Goal: Information Seeking & Learning: Learn about a topic

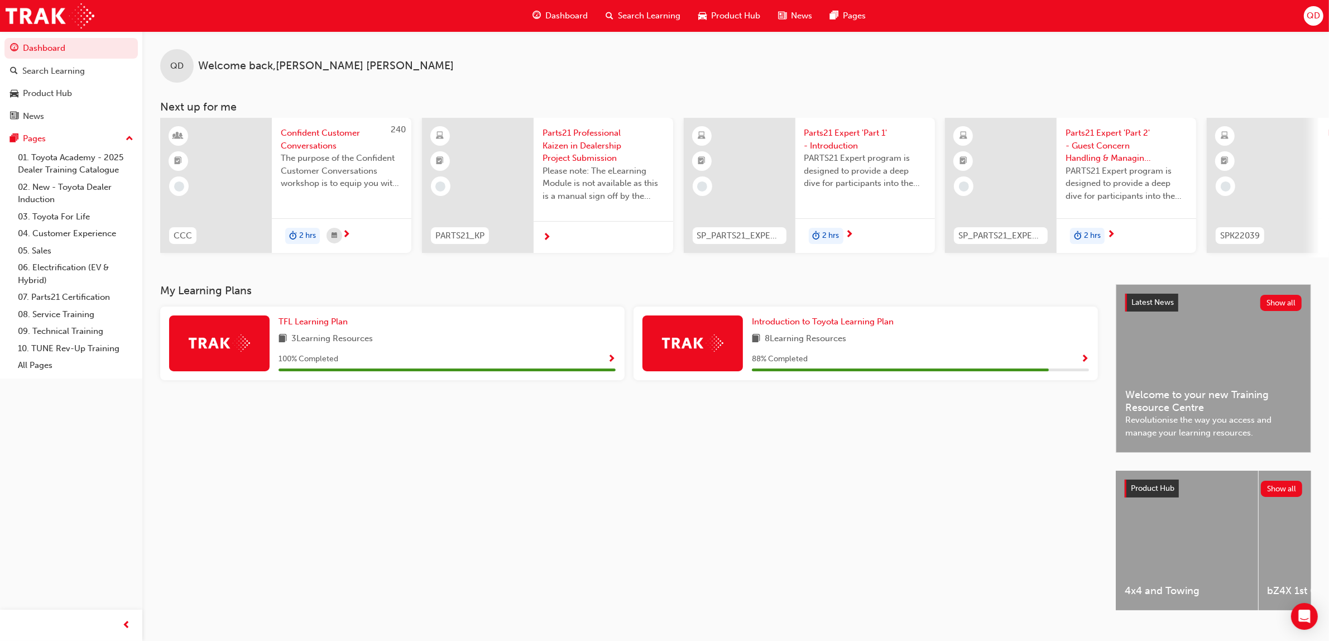
click at [540, 4] on div "Dashboard" at bounding box center [559, 15] width 73 height 23
click at [77, 247] on link "05. Sales" at bounding box center [75, 250] width 124 height 17
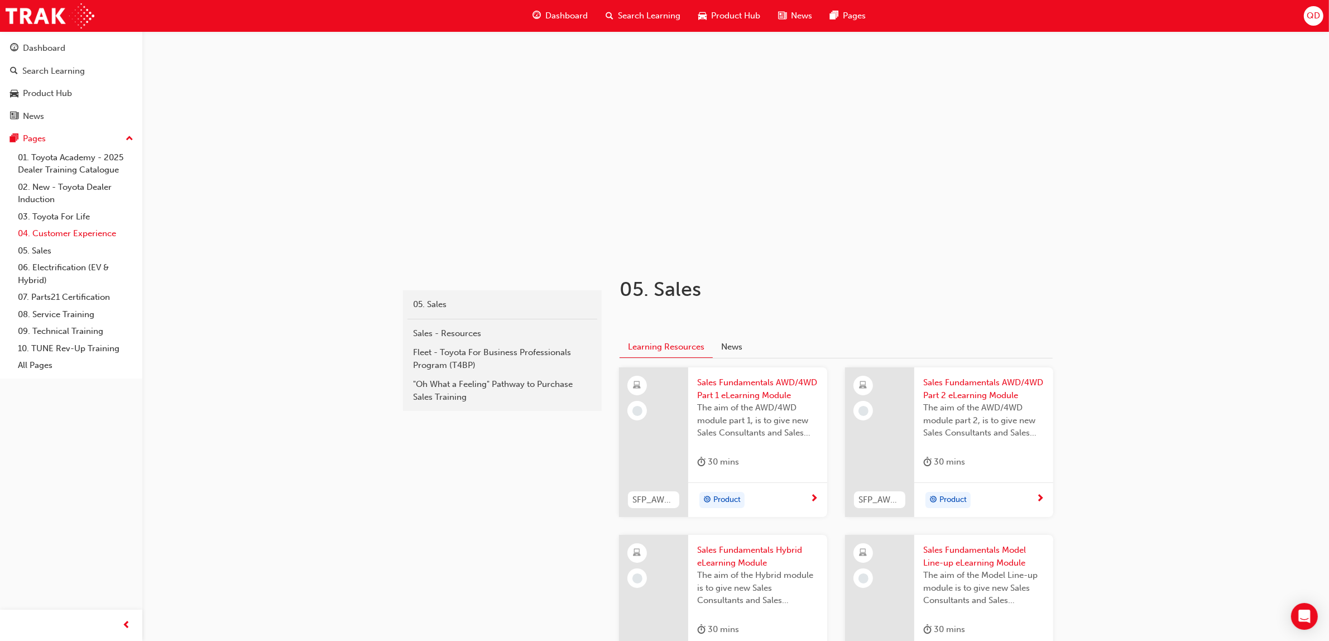
click at [97, 234] on link "04. Customer Experience" at bounding box center [75, 233] width 124 height 17
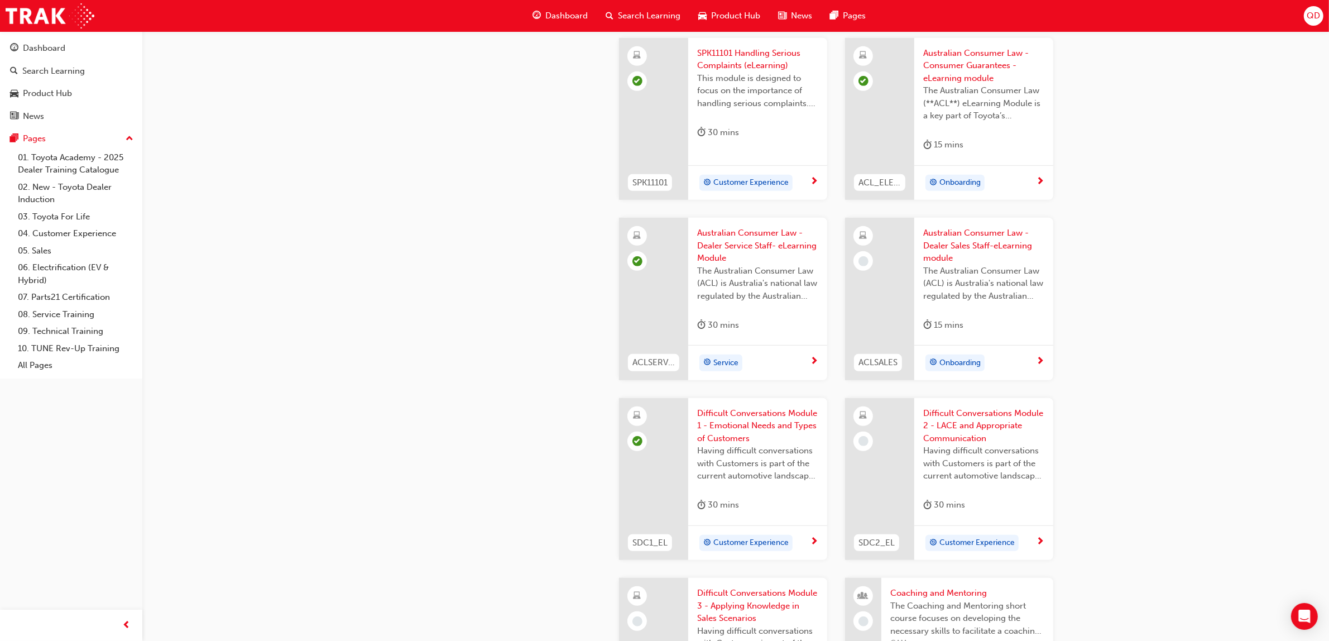
scroll to position [767, 0]
click at [974, 280] on span "The Australian Consumer Law (ACL) is Australia's national law regulated by the …" at bounding box center [983, 282] width 121 height 38
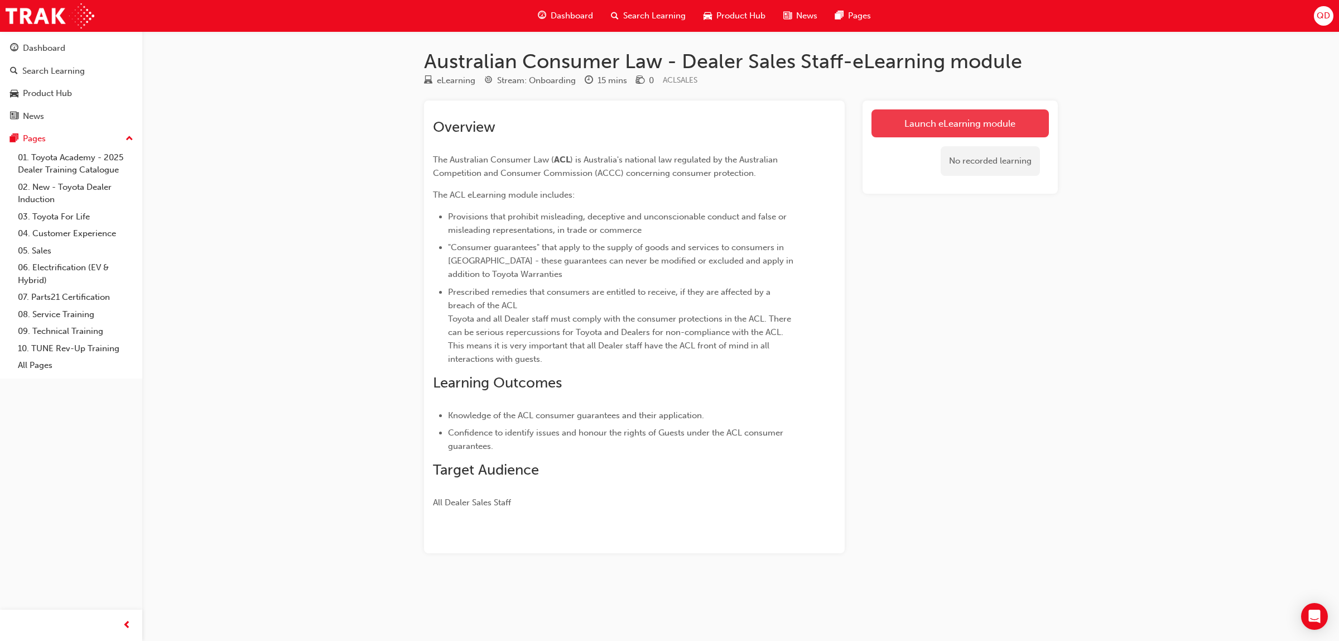
click at [936, 112] on link "Launch eLearning module" at bounding box center [960, 123] width 177 height 28
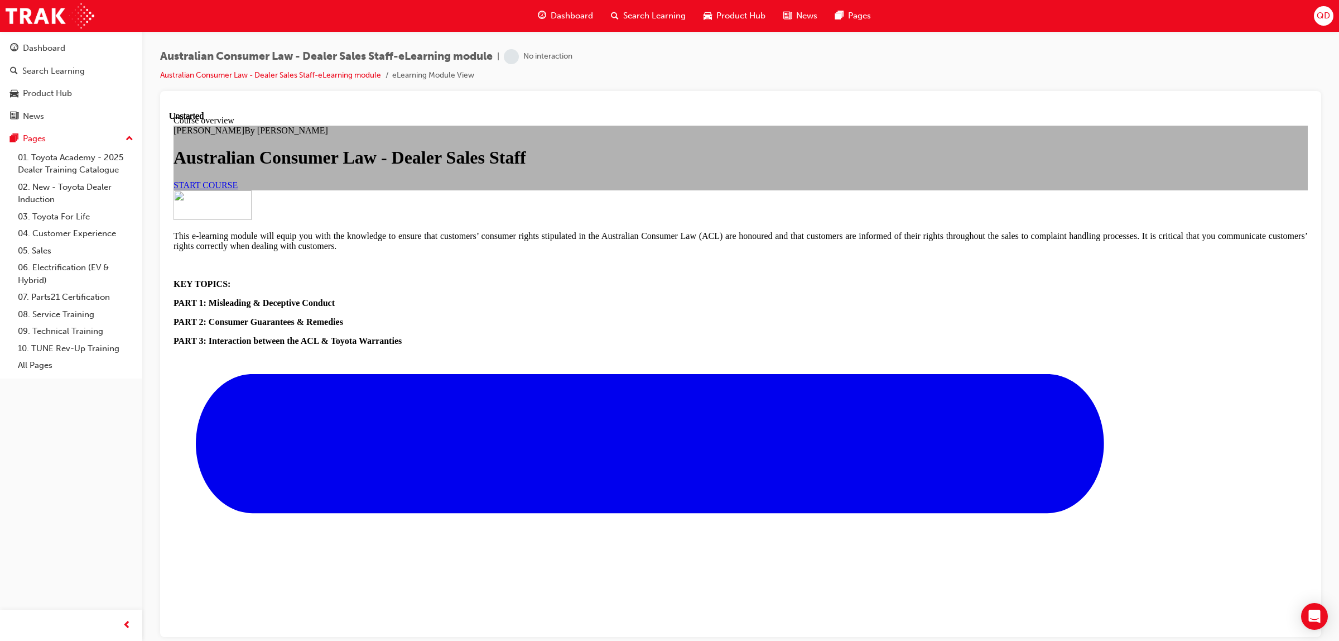
scroll to position [277, 0]
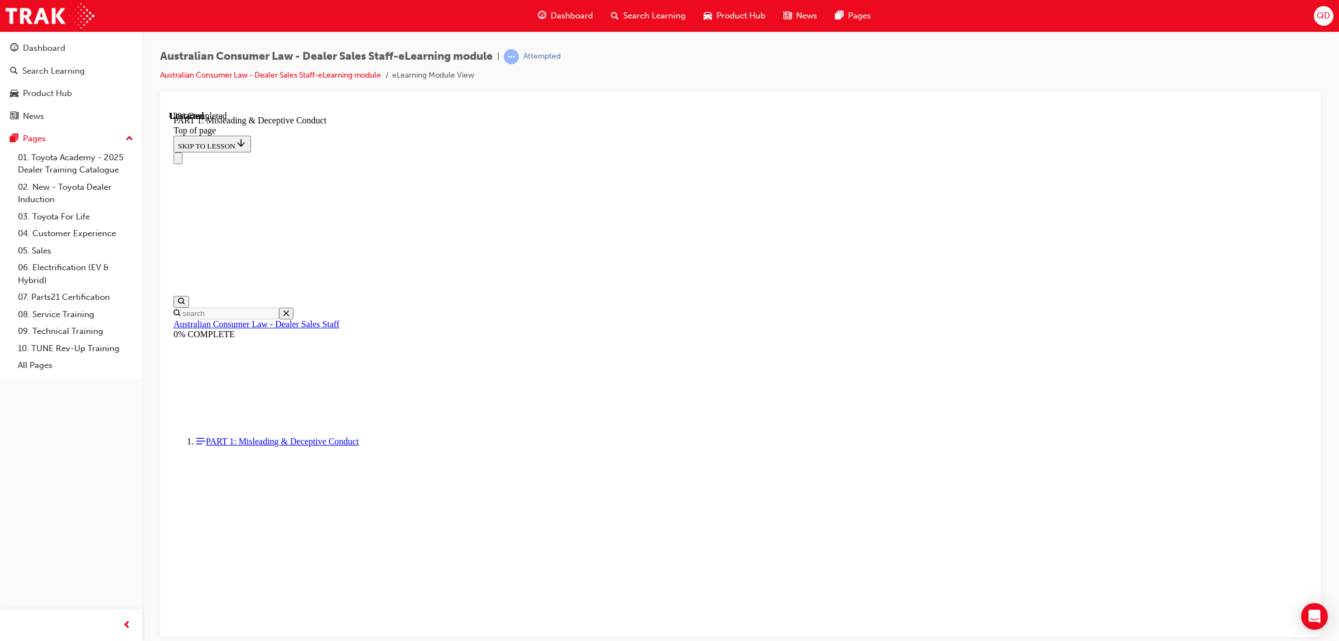
scroll to position [703, 0]
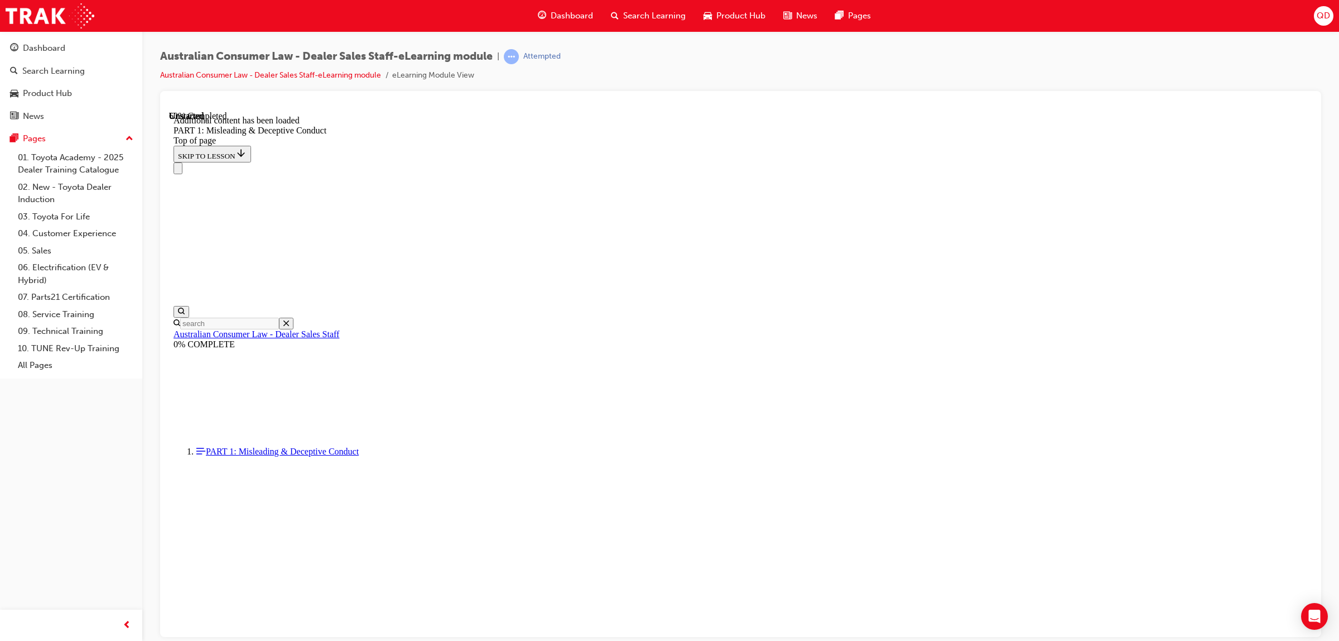
scroll to position [2173, 0]
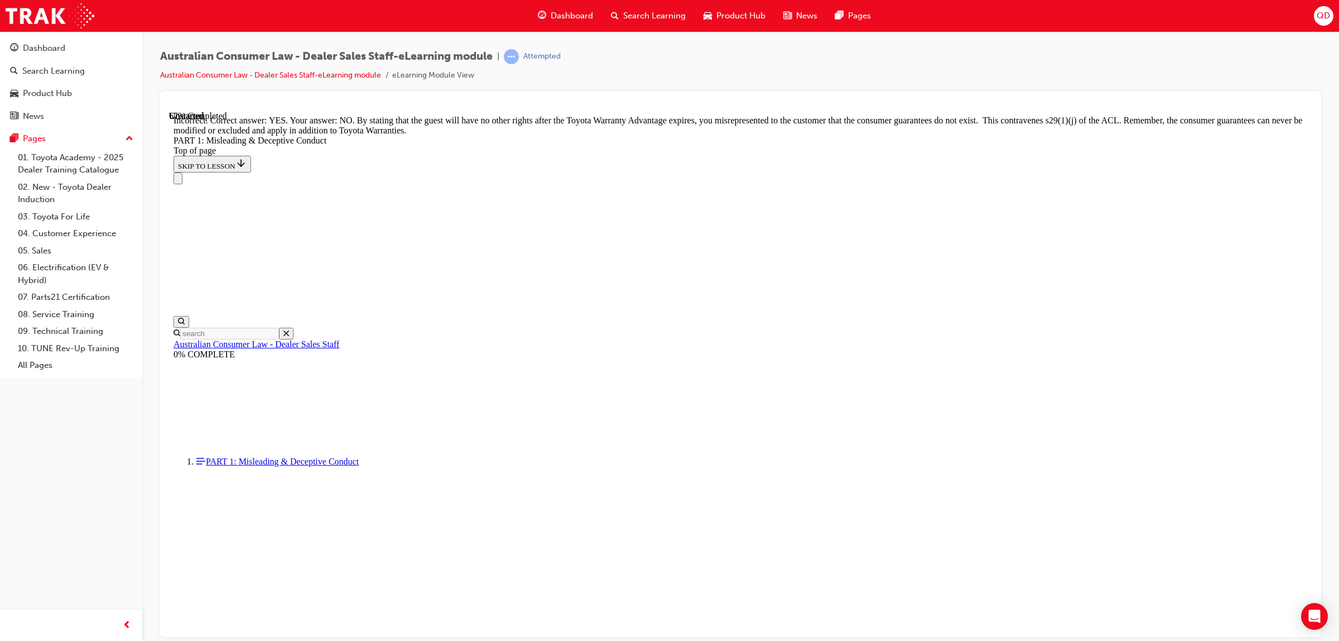
drag, startPoint x: 820, startPoint y: 543, endPoint x: 827, endPoint y: 550, distance: 9.5
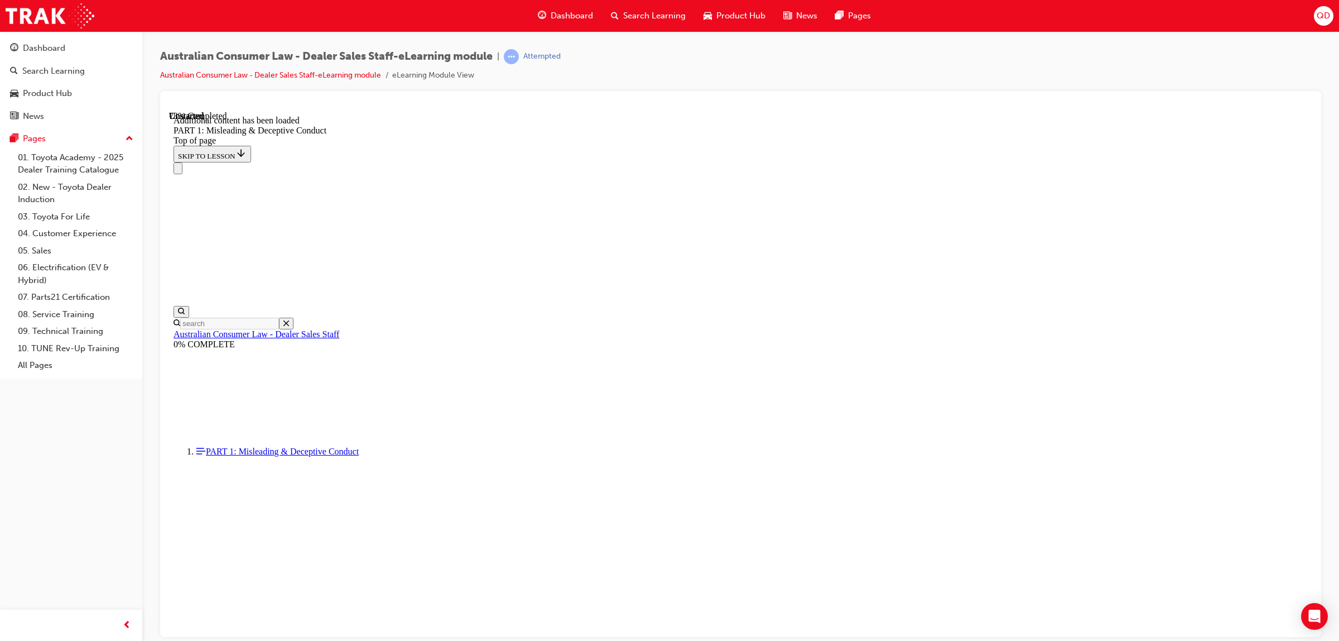
scroll to position [2657, 0]
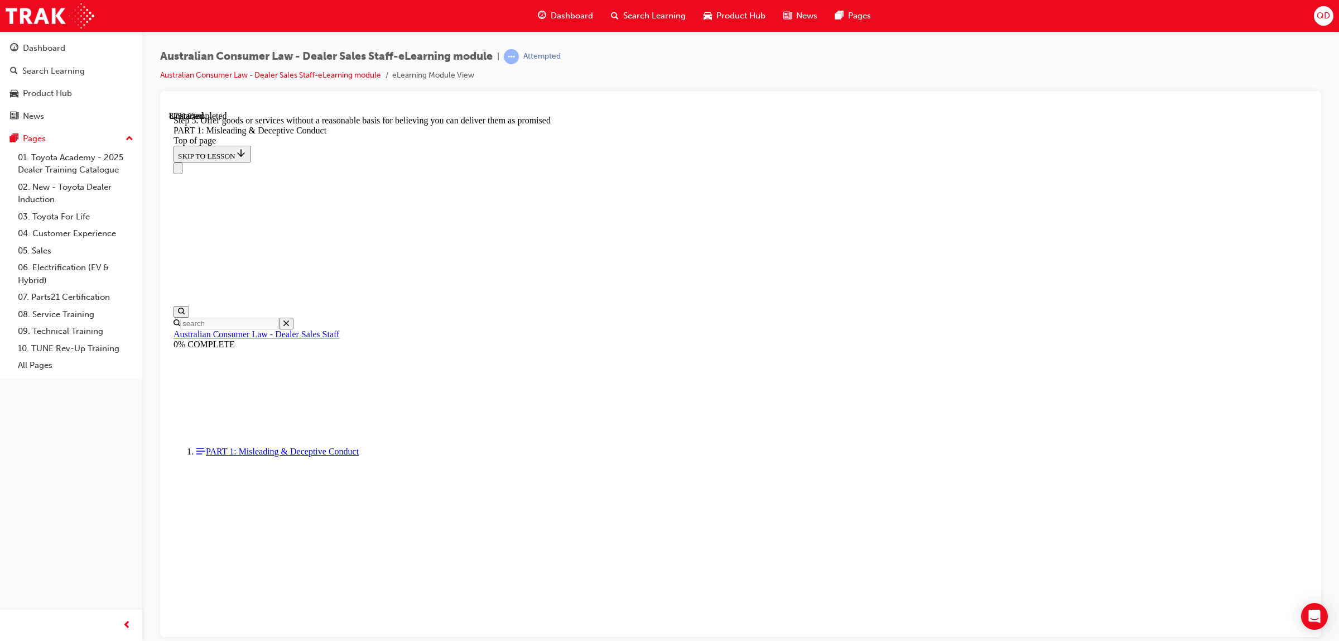
scroll to position [2956, 0]
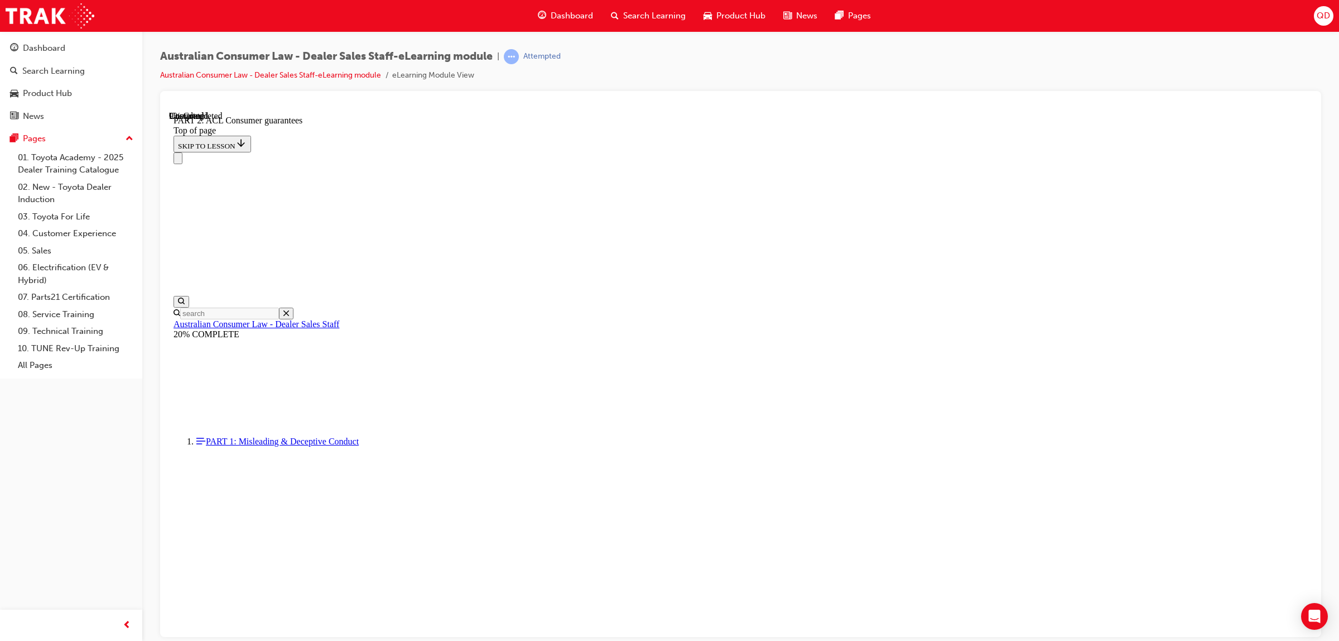
scroll to position [1709, 0]
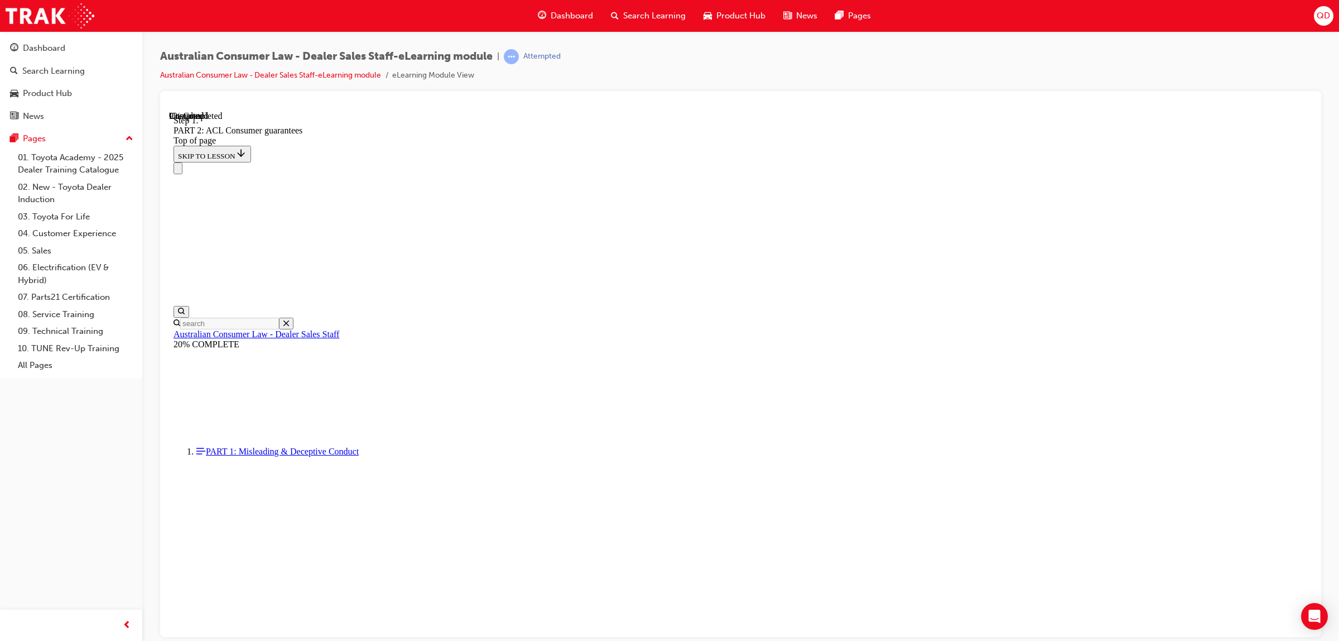
scroll to position [1702, 0]
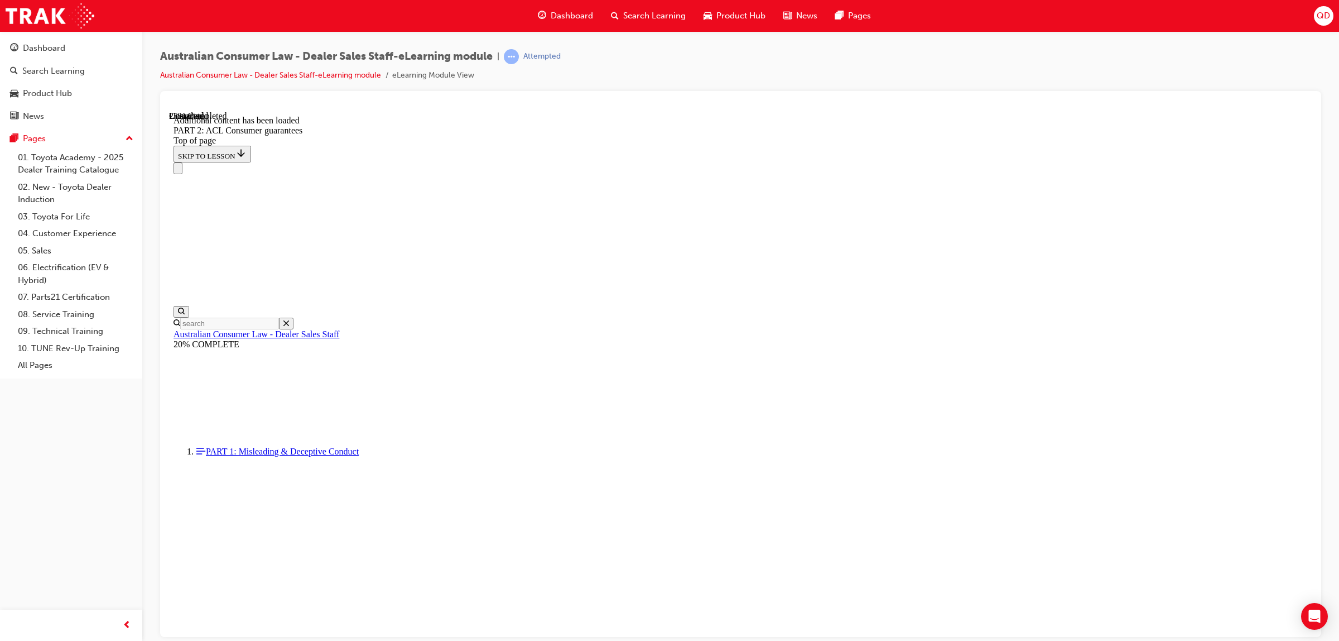
scroll to position [3235, 0]
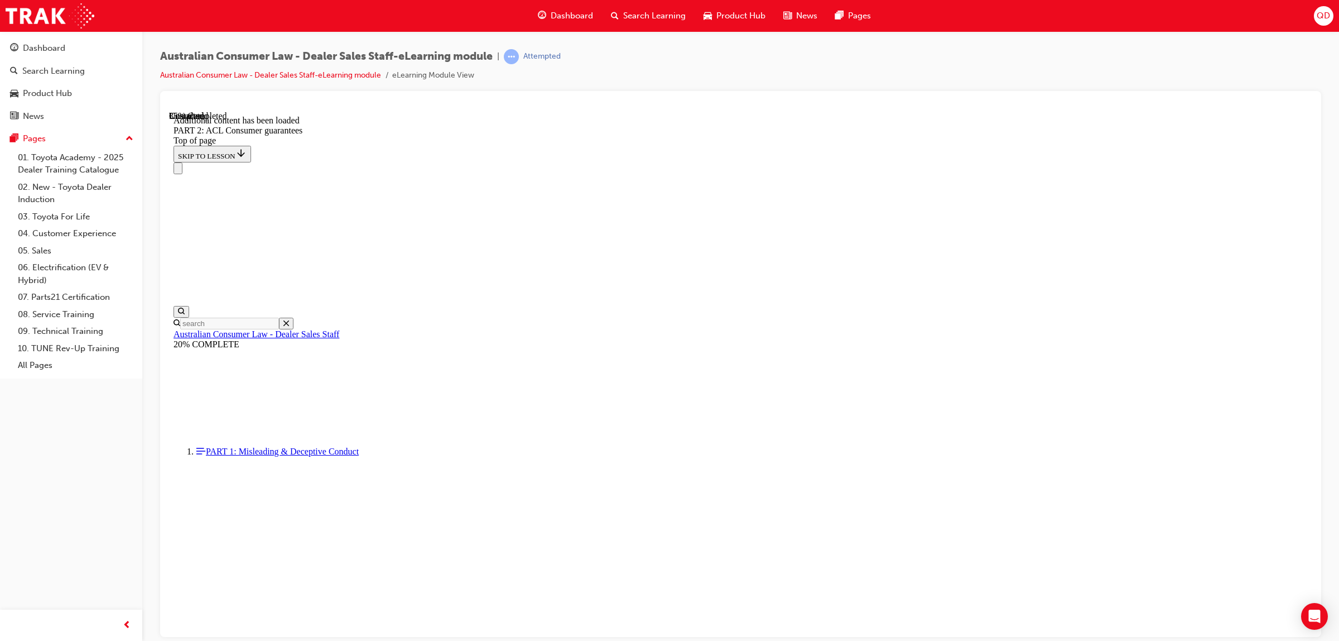
scroll to position [4629, 0]
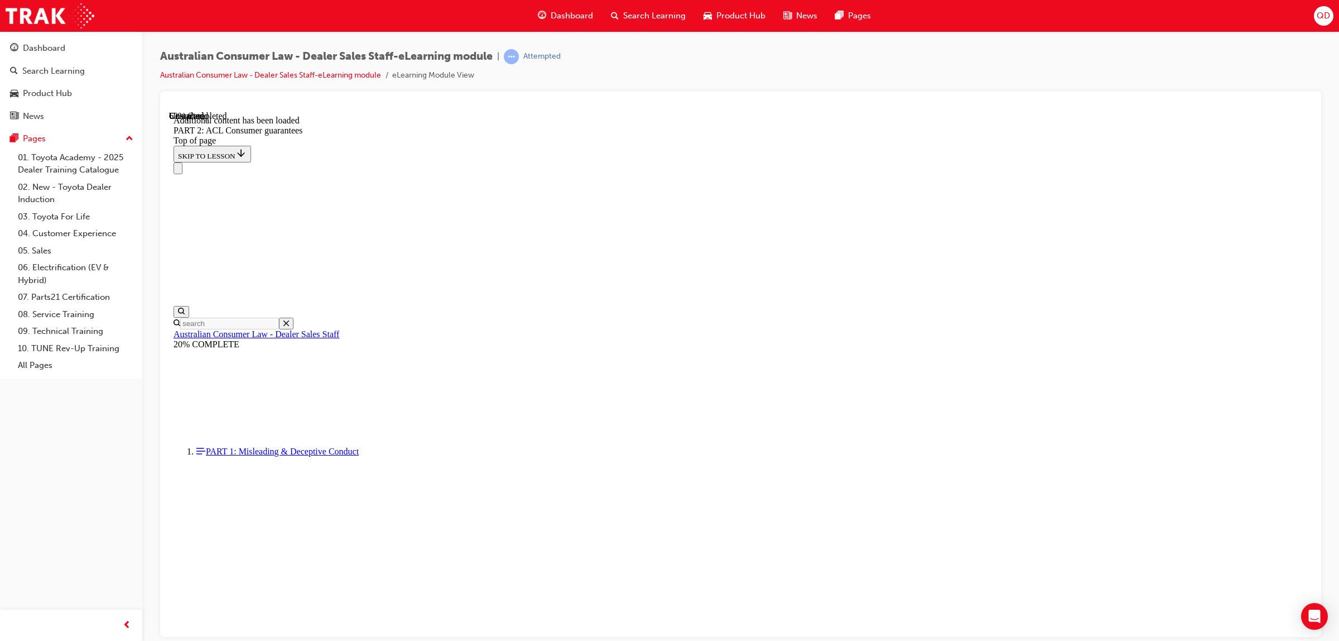
scroll to position [6849, 0]
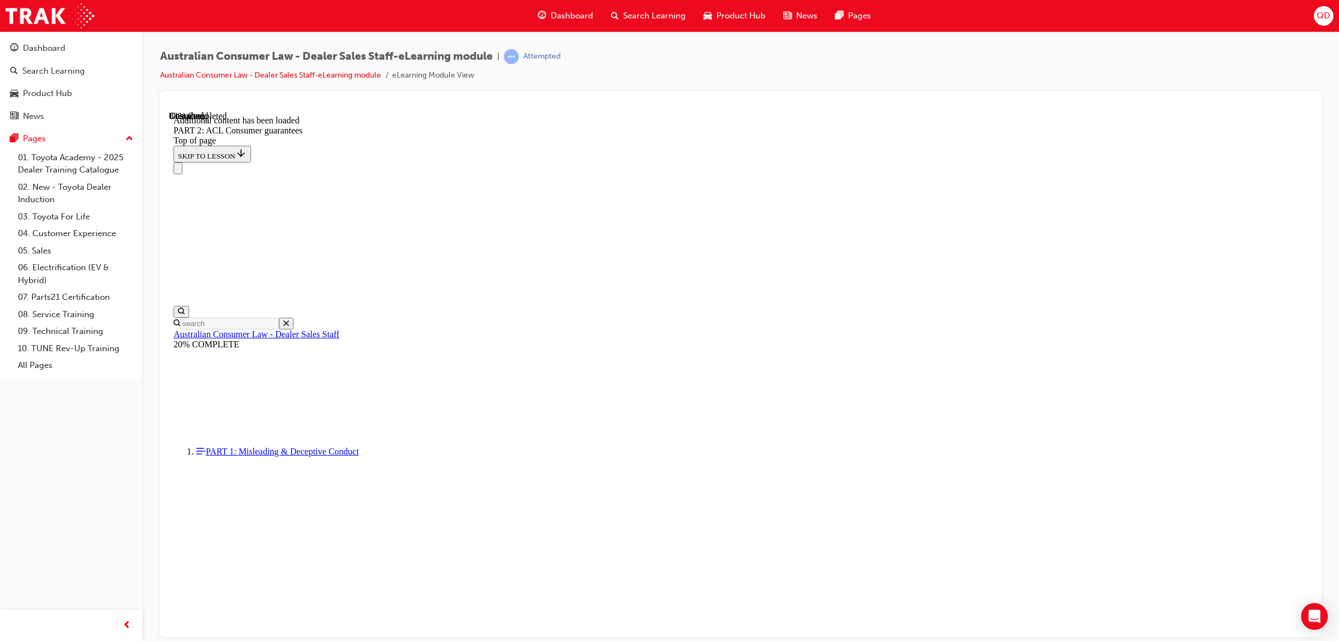
scroll to position [10970, 0]
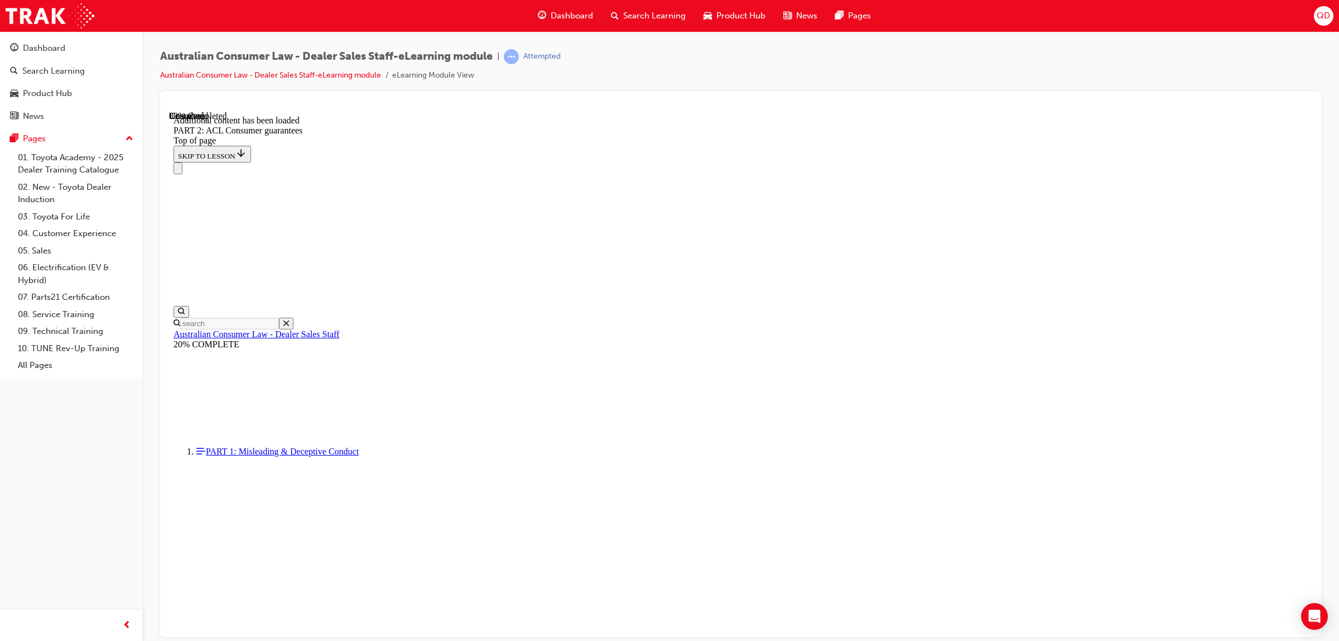
scroll to position [12108, 0]
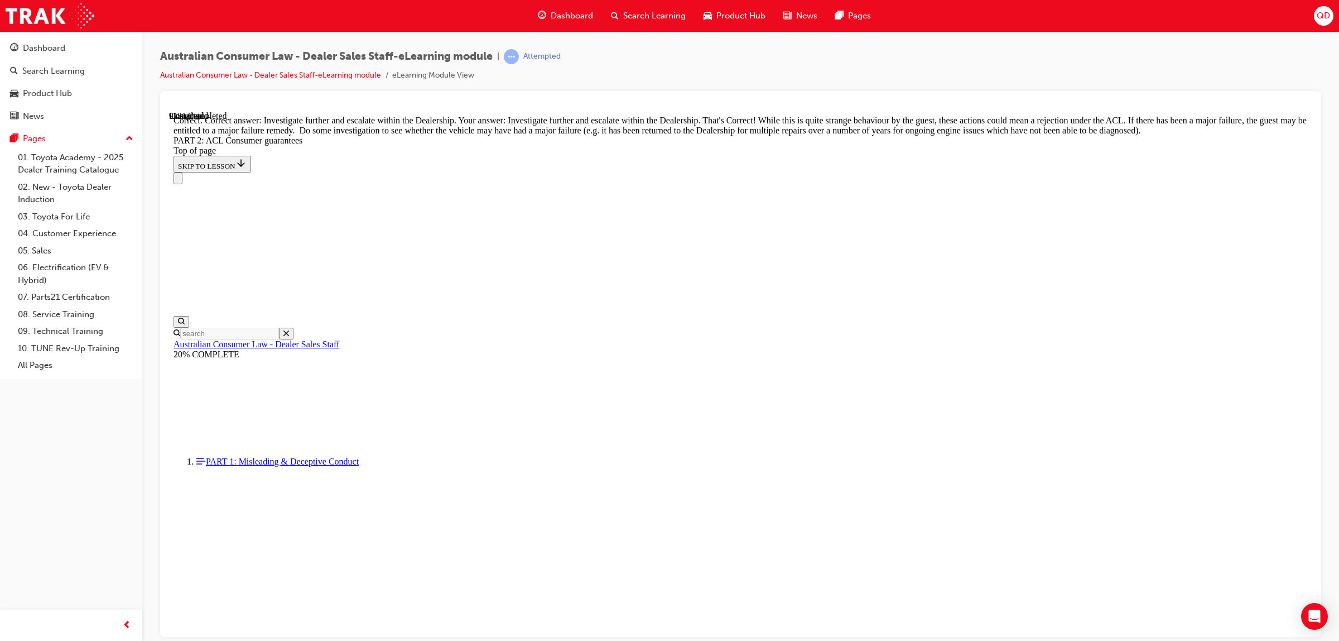
scroll to position [11897, 0]
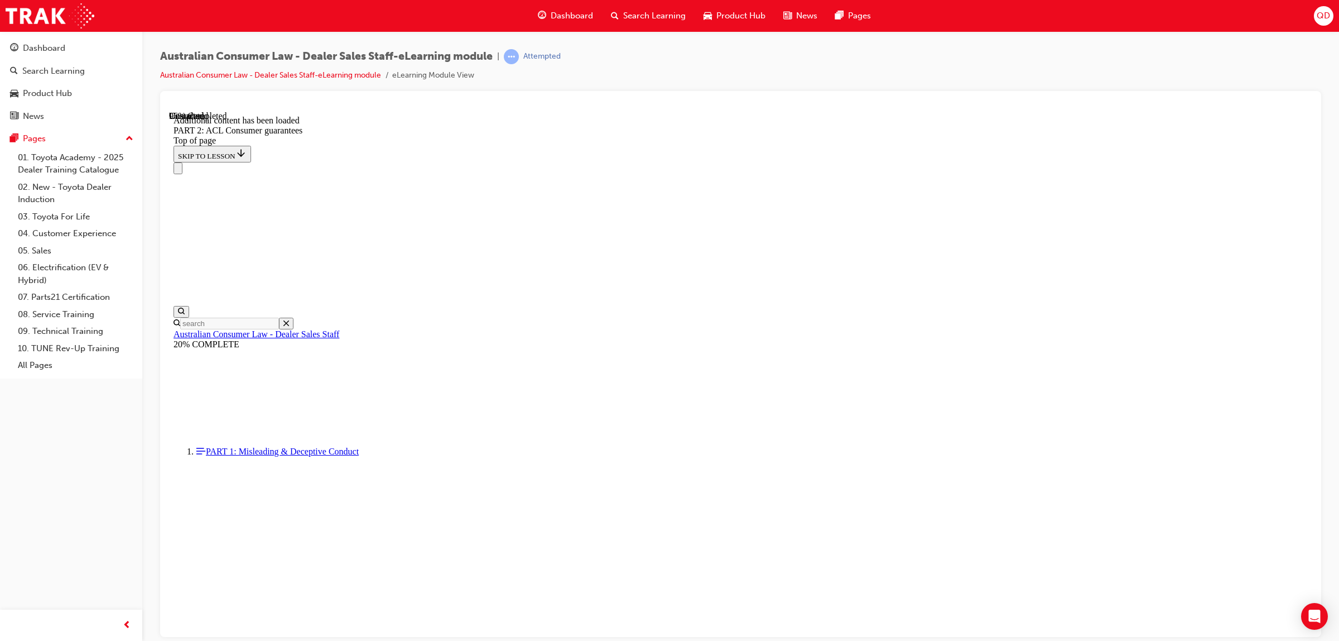
scroll to position [13283, 0]
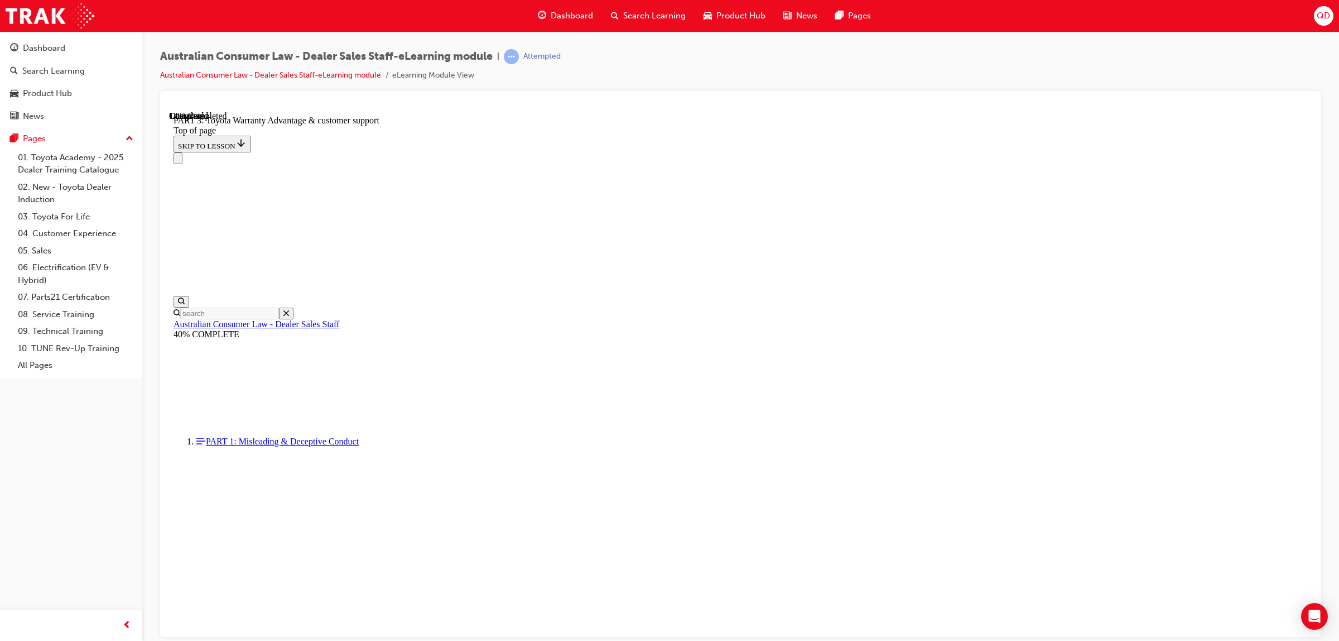
scroll to position [685, 0]
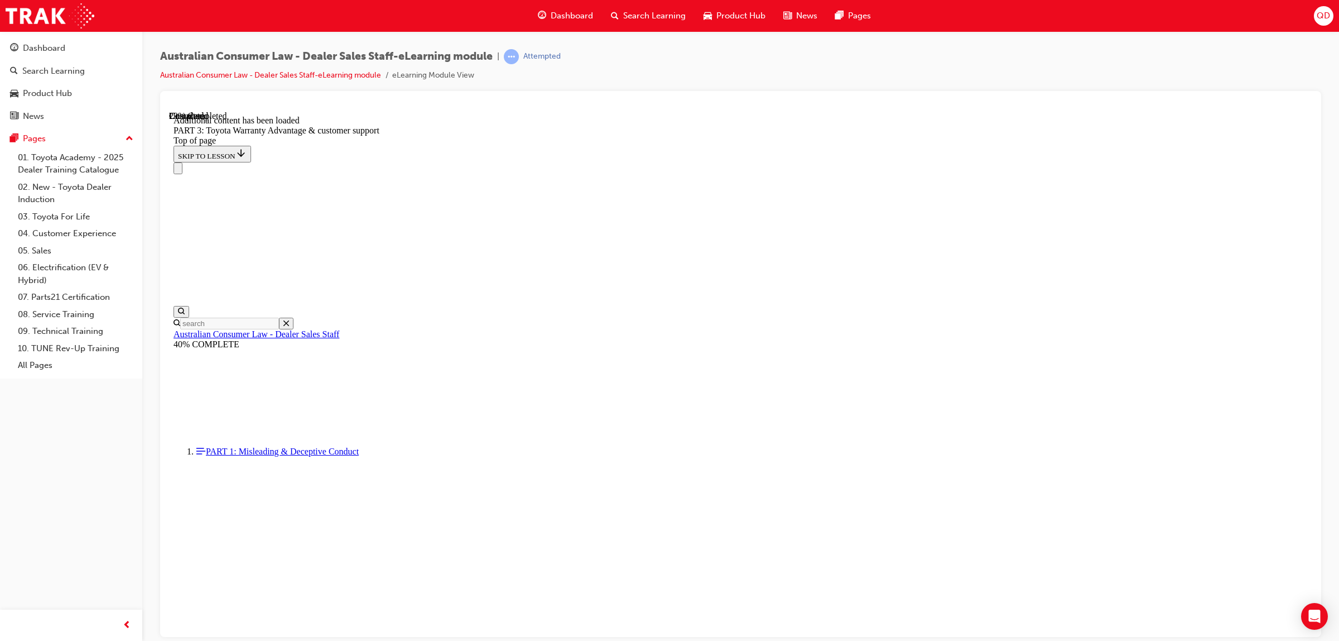
scroll to position [1269, 0]
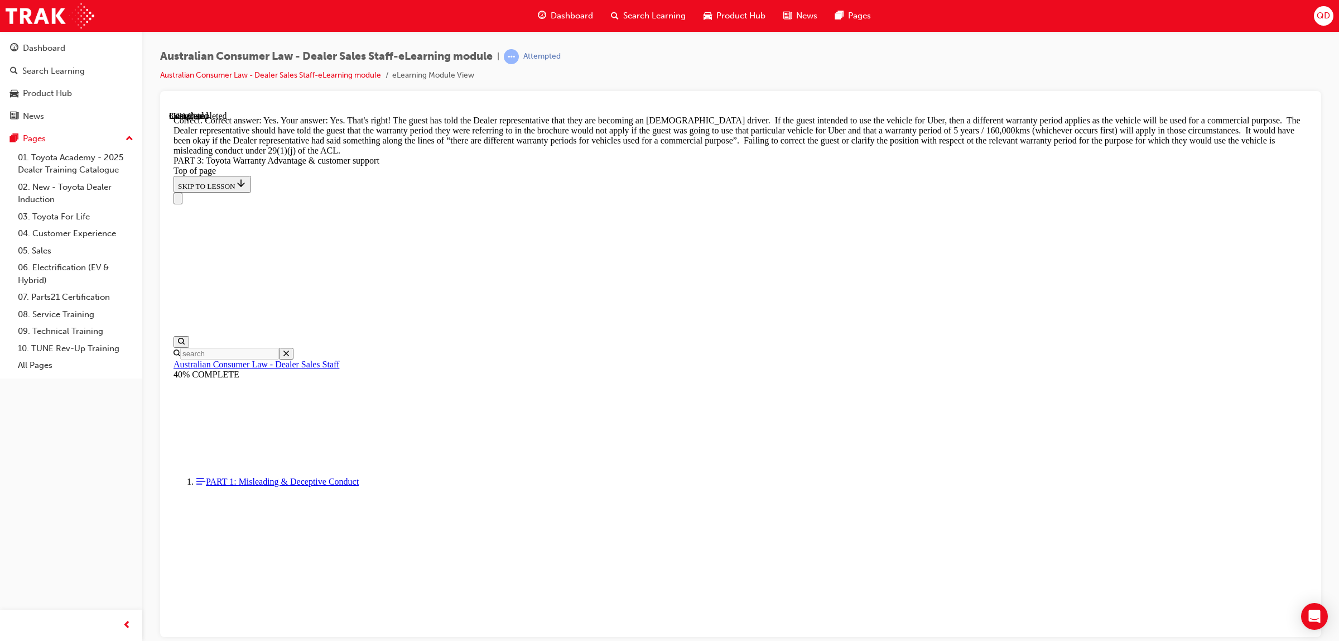
scroll to position [1407, 0]
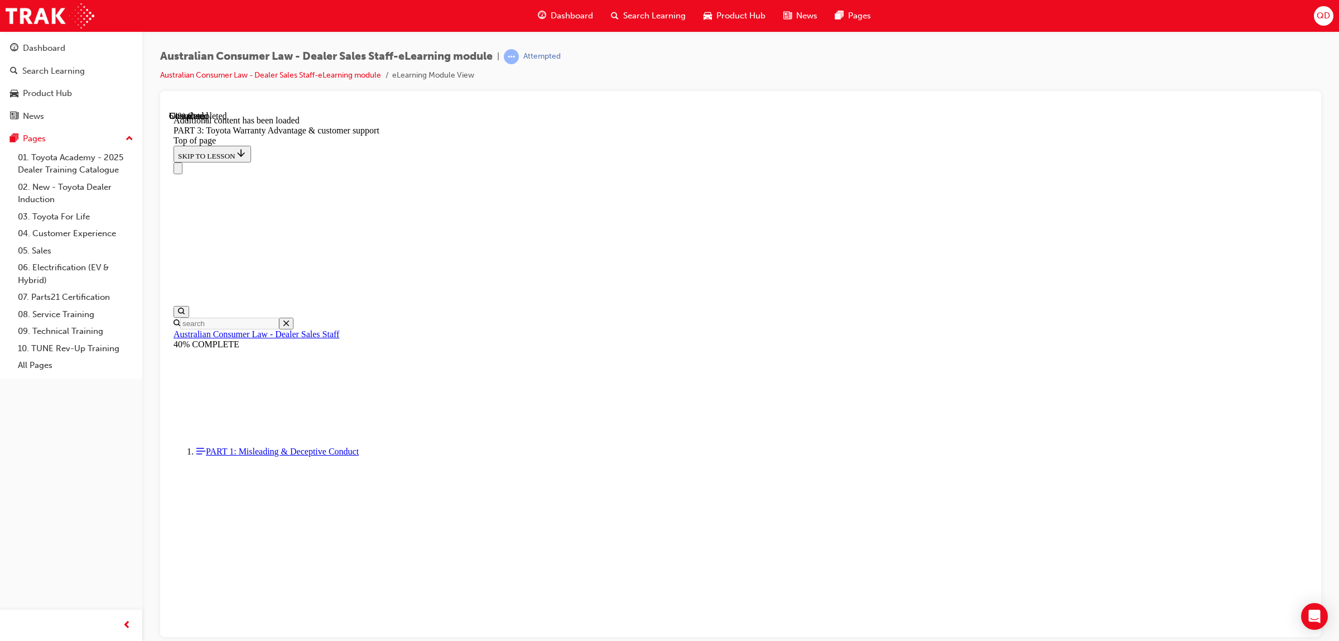
scroll to position [2883, 0]
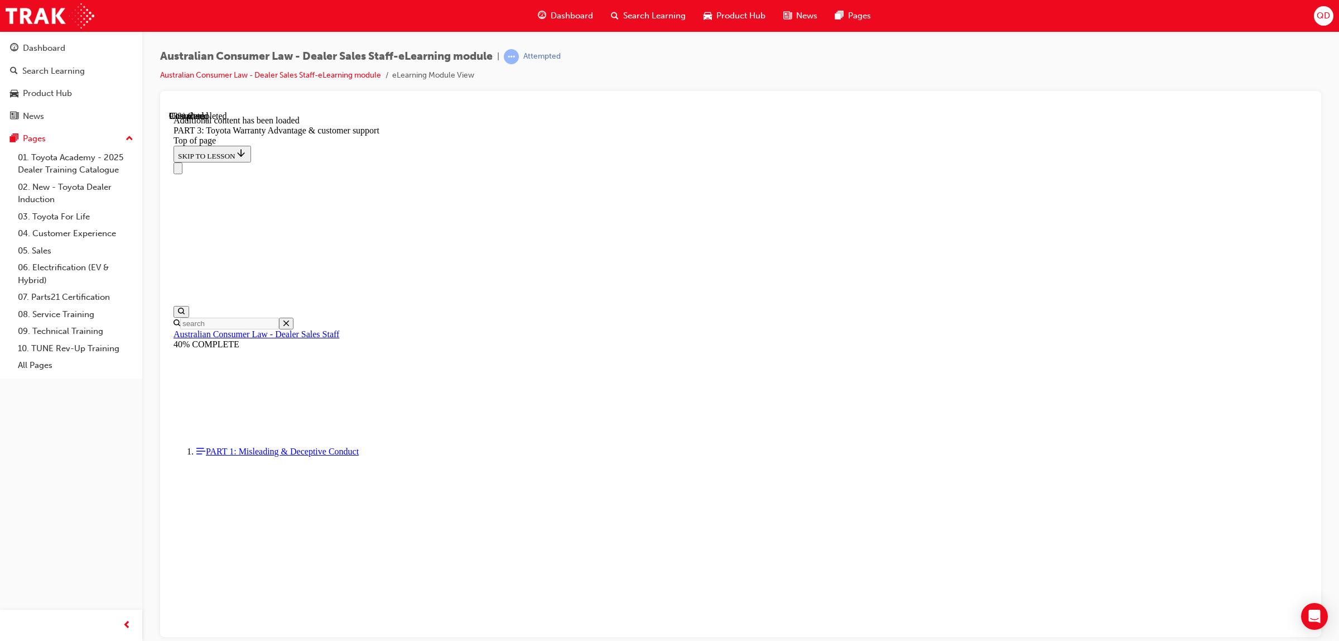
scroll to position [3419, 0]
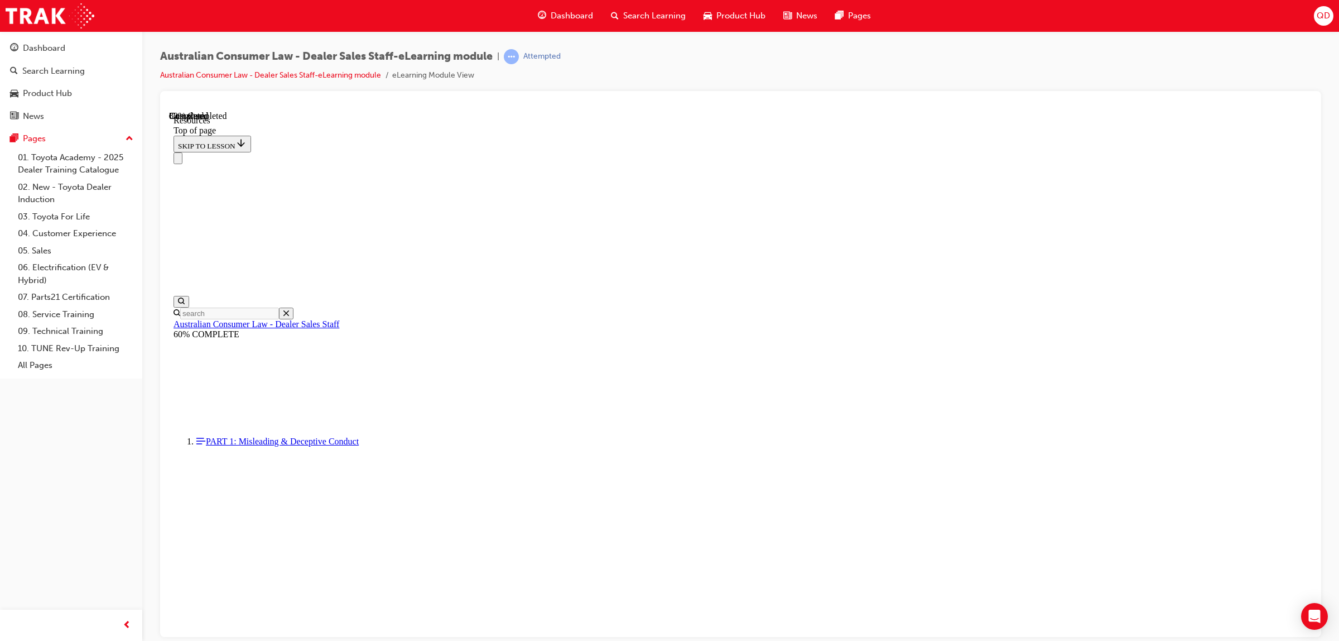
scroll to position [439, 0]
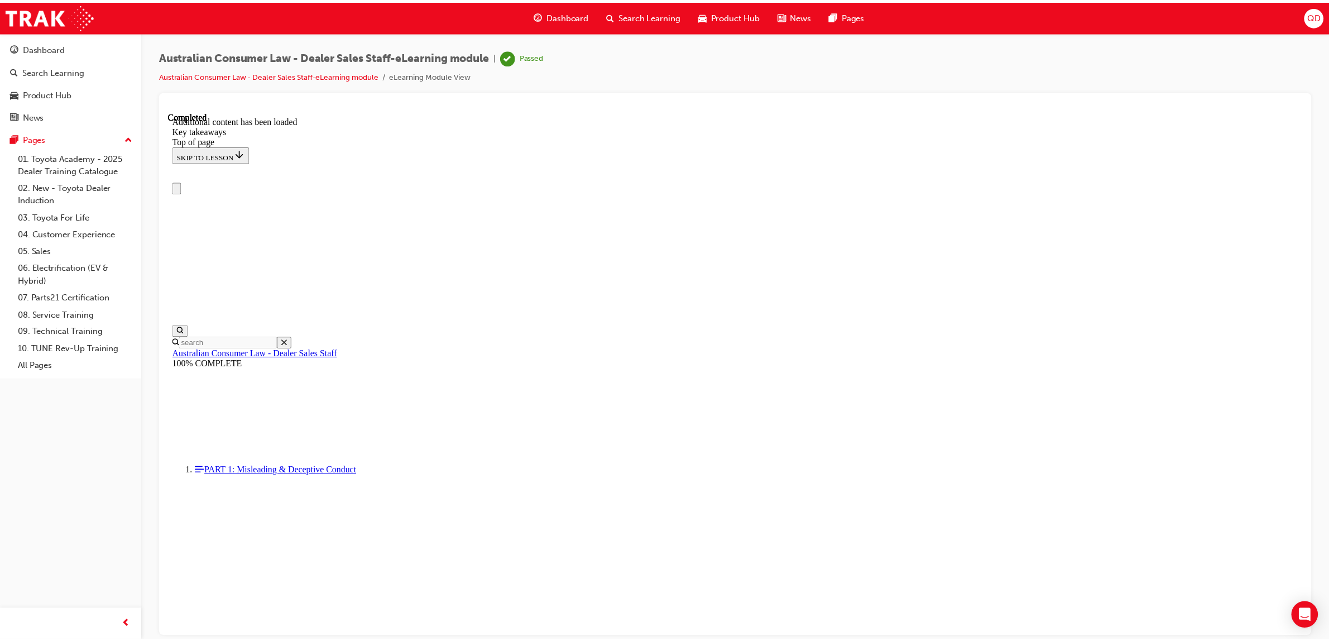
scroll to position [0, 0]
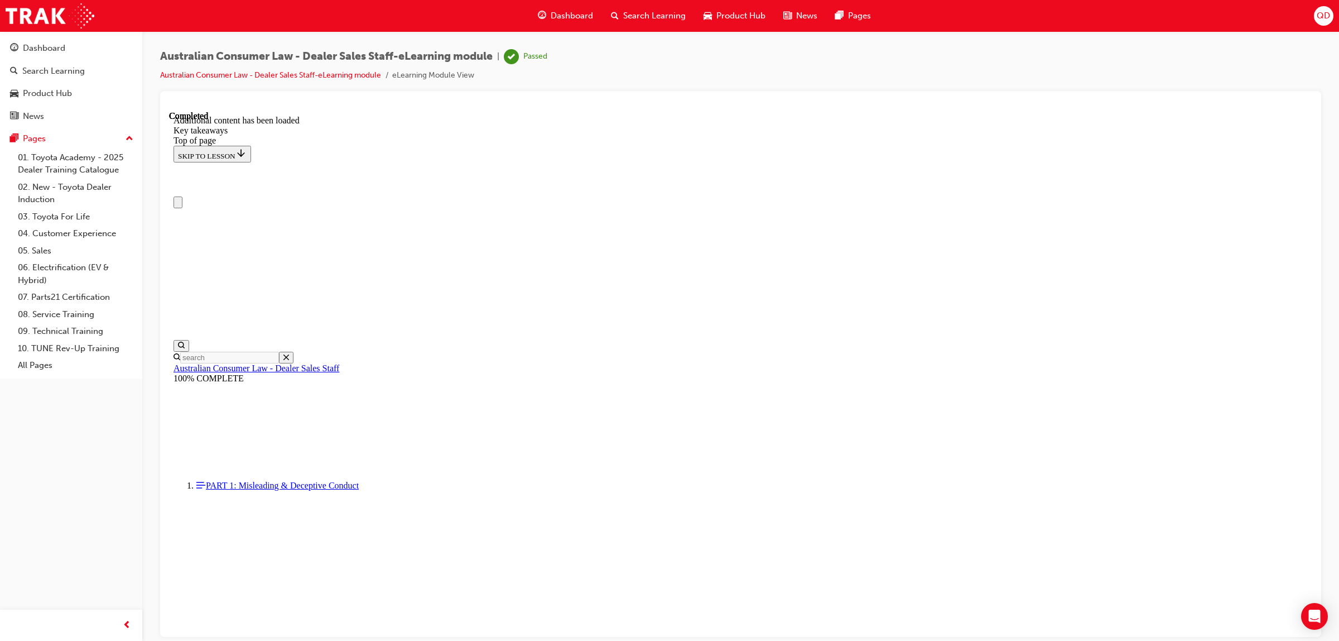
click at [573, 10] on span "Dashboard" at bounding box center [572, 15] width 42 height 13
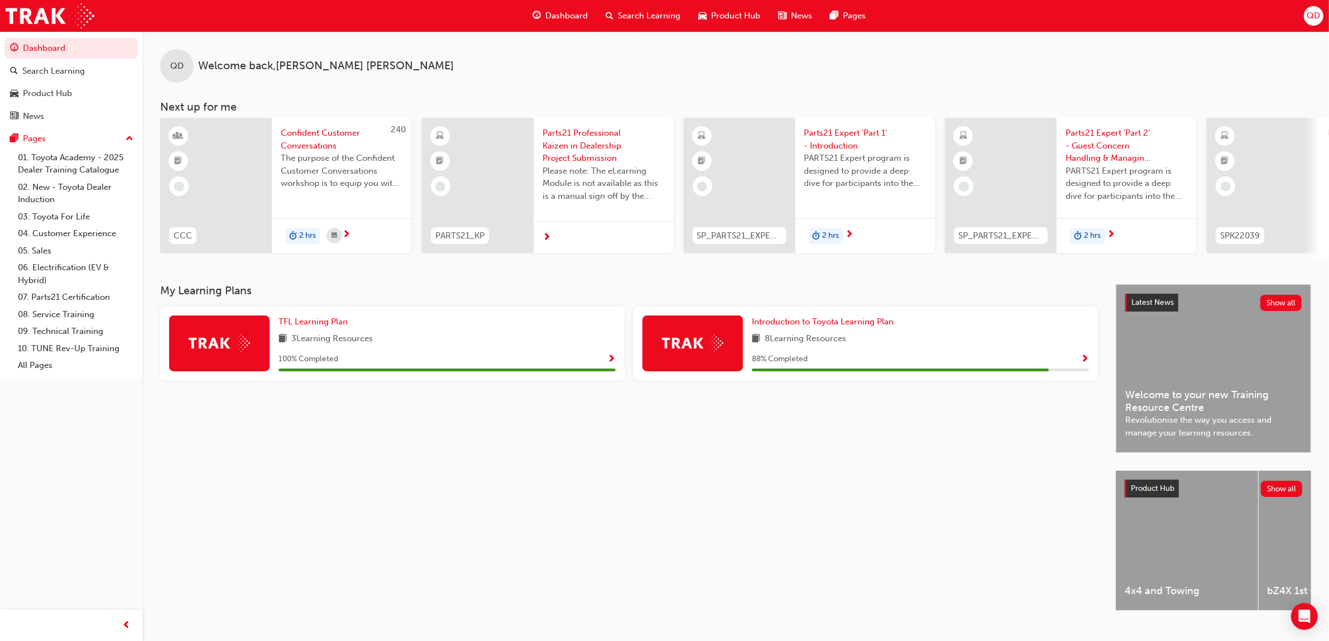
click at [562, 24] on div "Dashboard" at bounding box center [559, 15] width 73 height 23
click at [75, 233] on link "04. Customer Experience" at bounding box center [75, 233] width 124 height 17
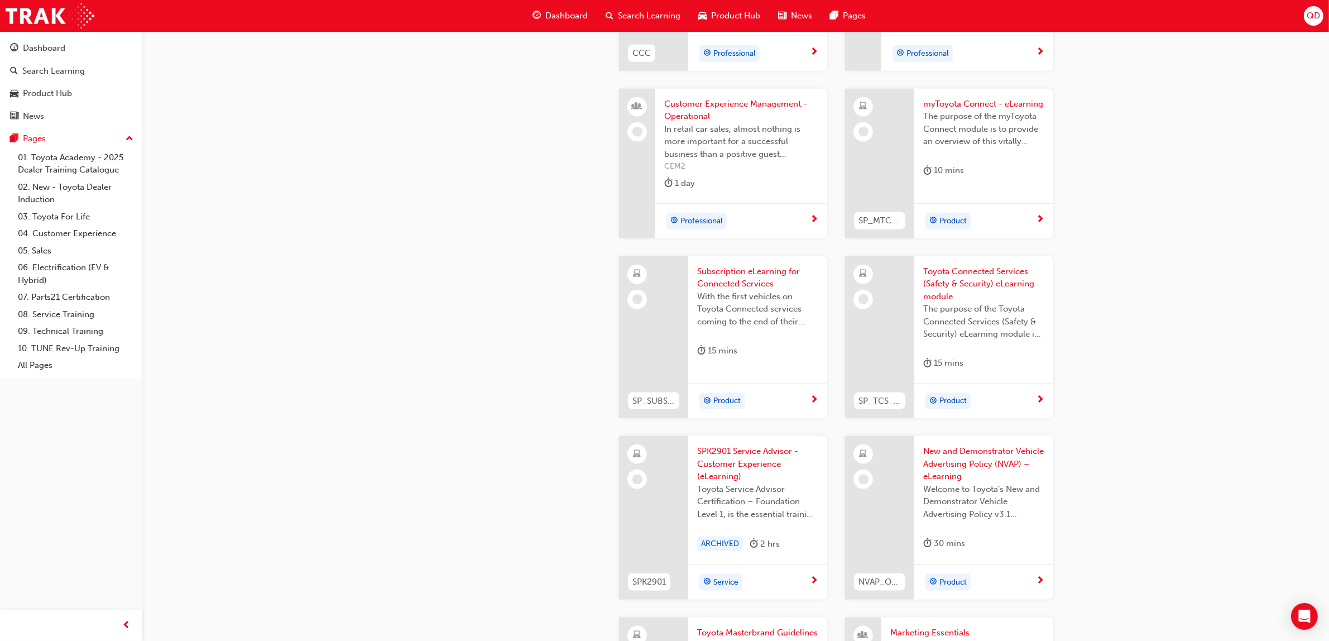
scroll to position [1604, 0]
click at [68, 267] on link "06. Electrification (EV & Hybrid)" at bounding box center [75, 274] width 124 height 30
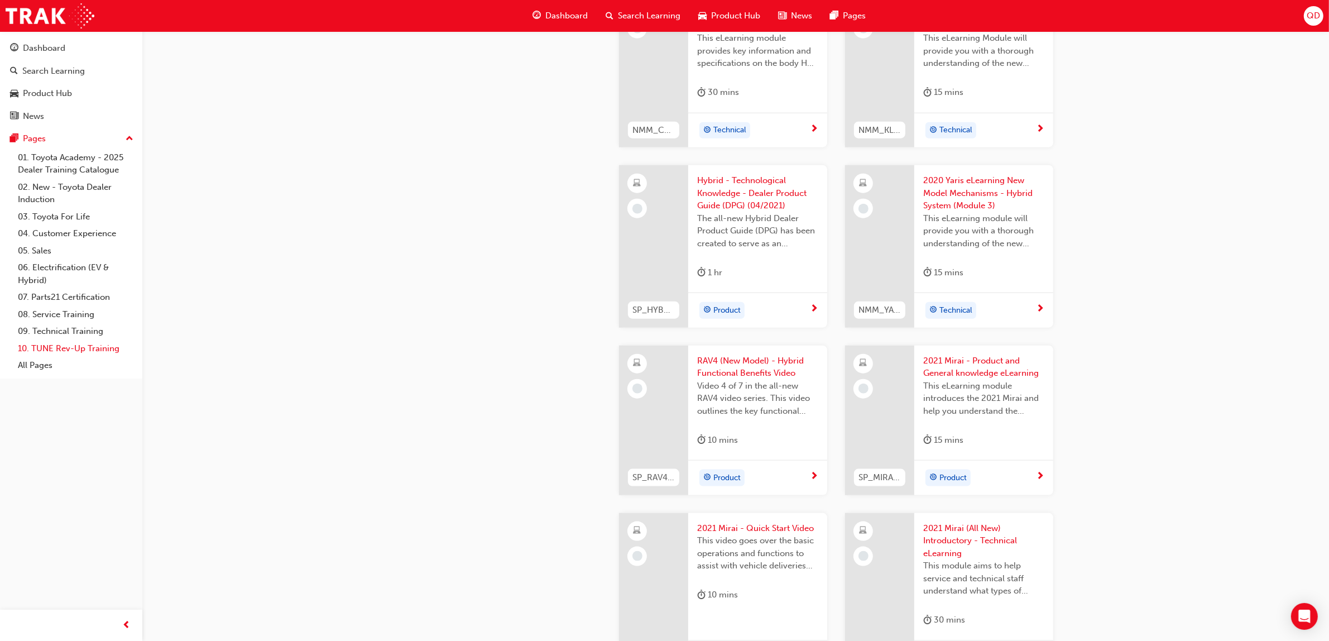
scroll to position [1736, 0]
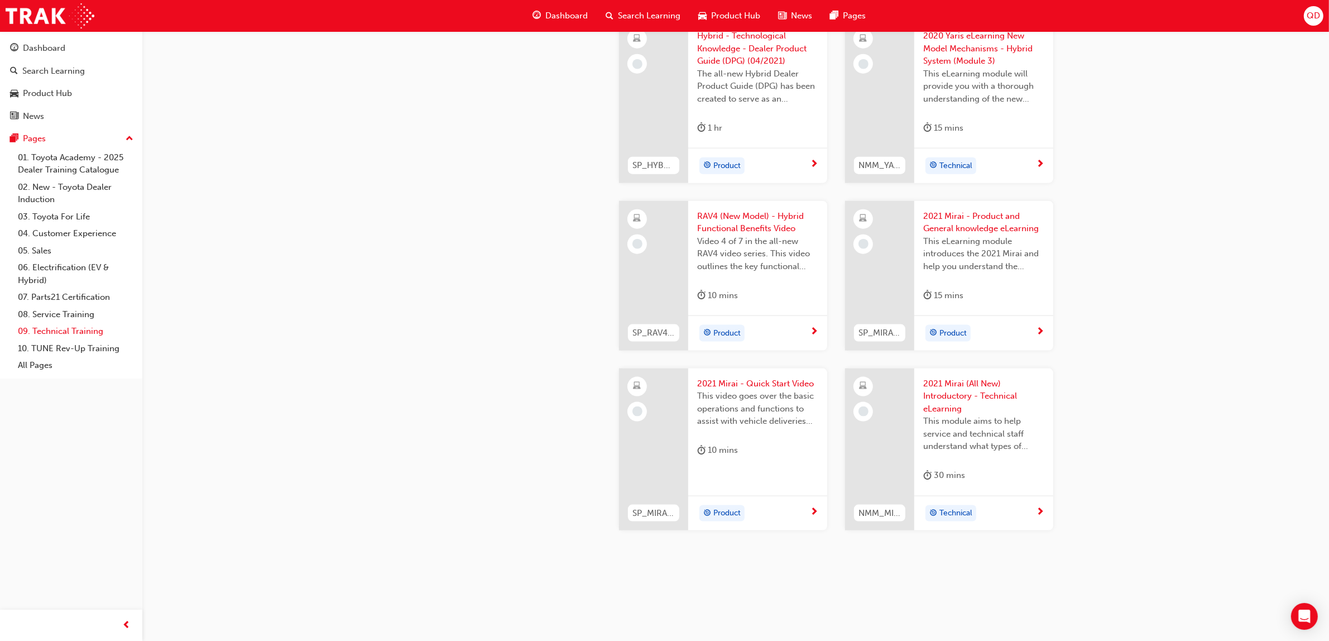
click at [68, 334] on link "09. Technical Training" at bounding box center [75, 331] width 124 height 17
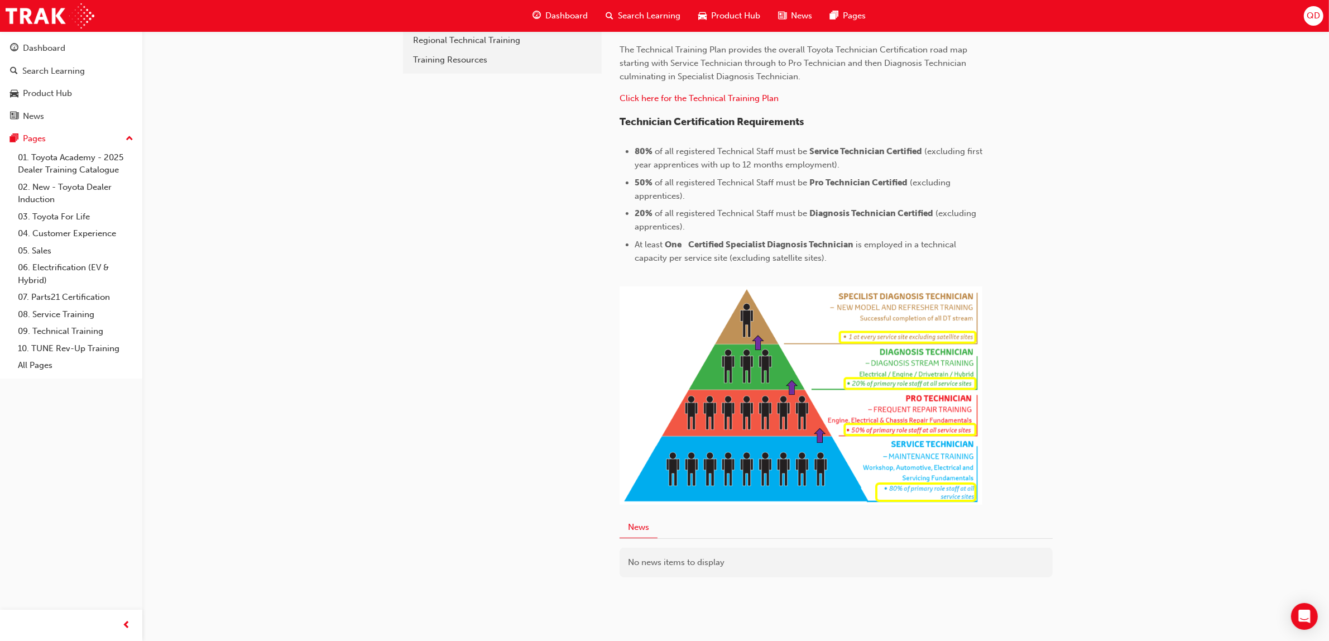
scroll to position [425, 0]
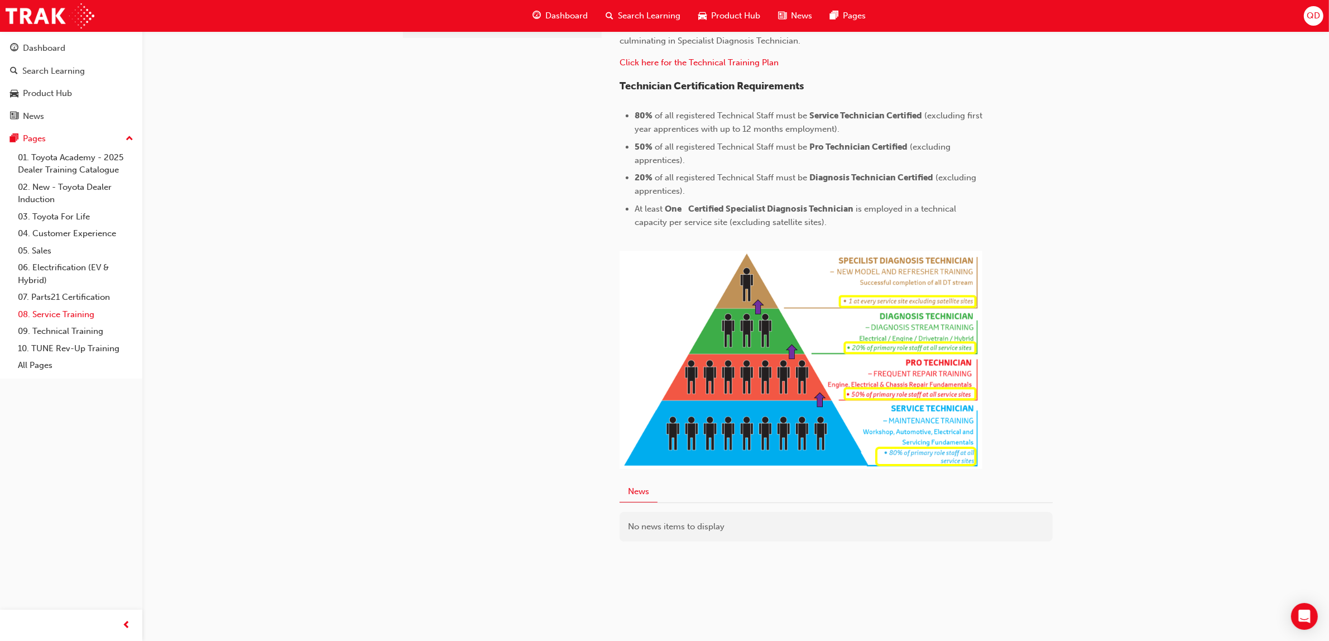
click at [74, 319] on link "08. Service Training" at bounding box center [75, 314] width 124 height 17
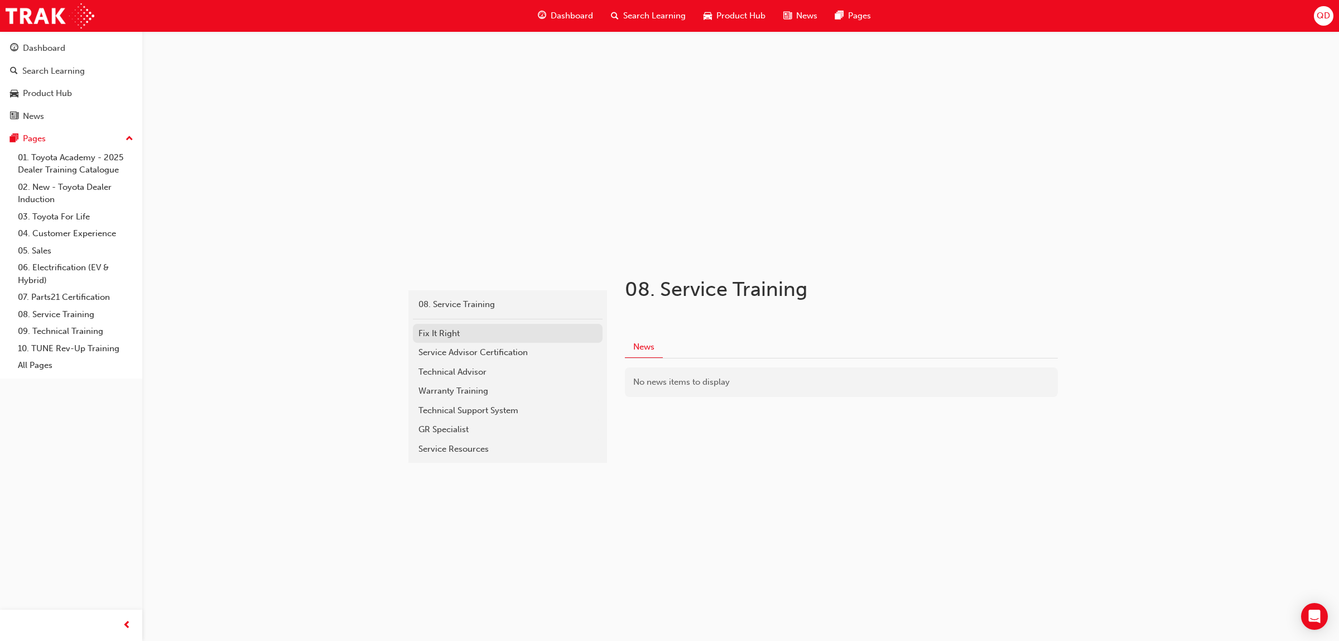
click at [469, 334] on div "Fix It Right" at bounding box center [507, 333] width 179 height 13
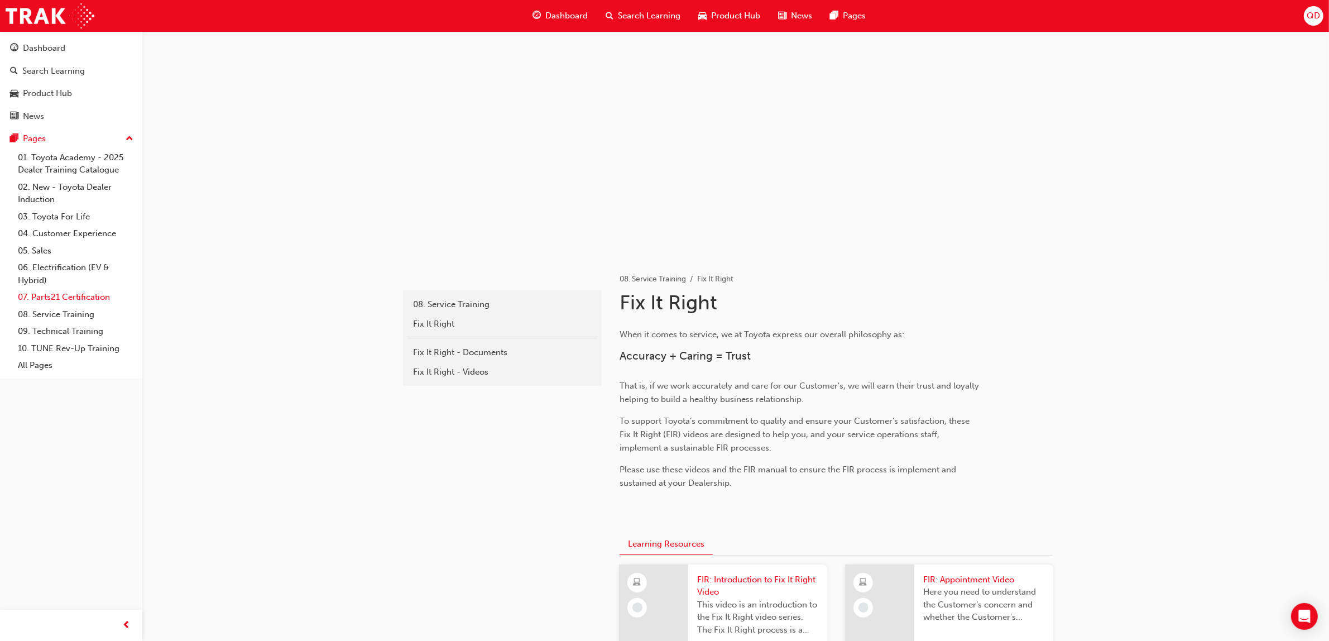
click at [59, 302] on link "07. Parts21 Certification" at bounding box center [75, 296] width 124 height 17
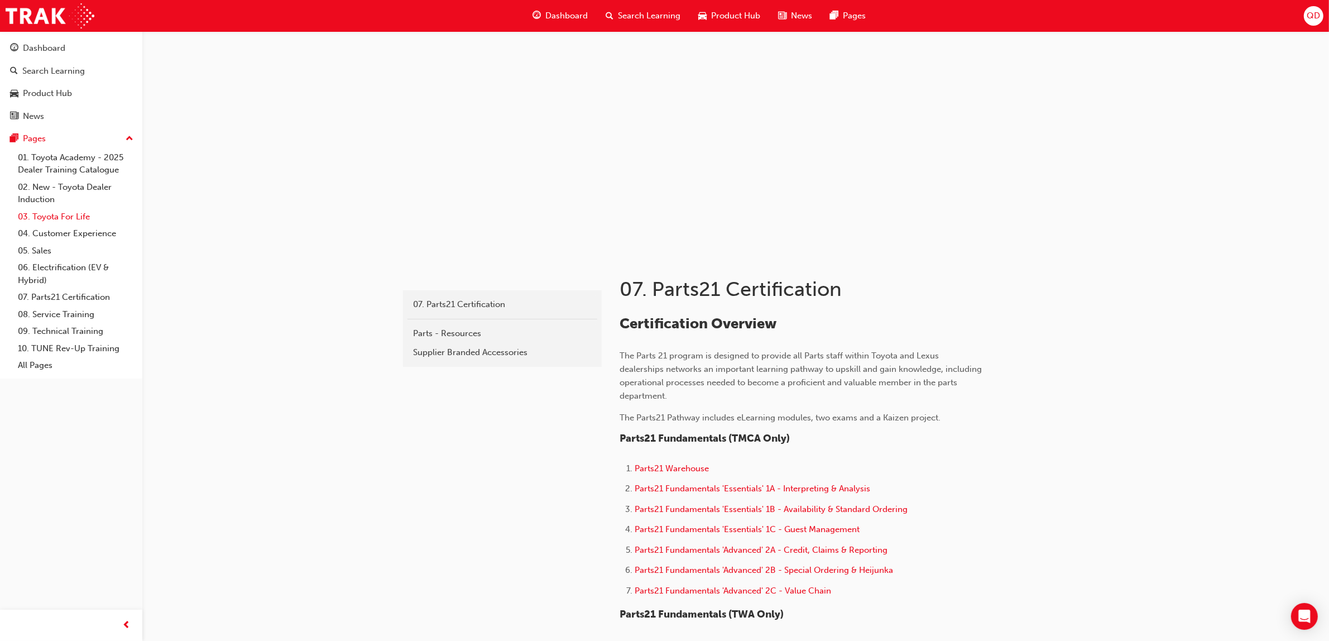
click at [54, 212] on link "03. Toyota For Life" at bounding box center [75, 216] width 124 height 17
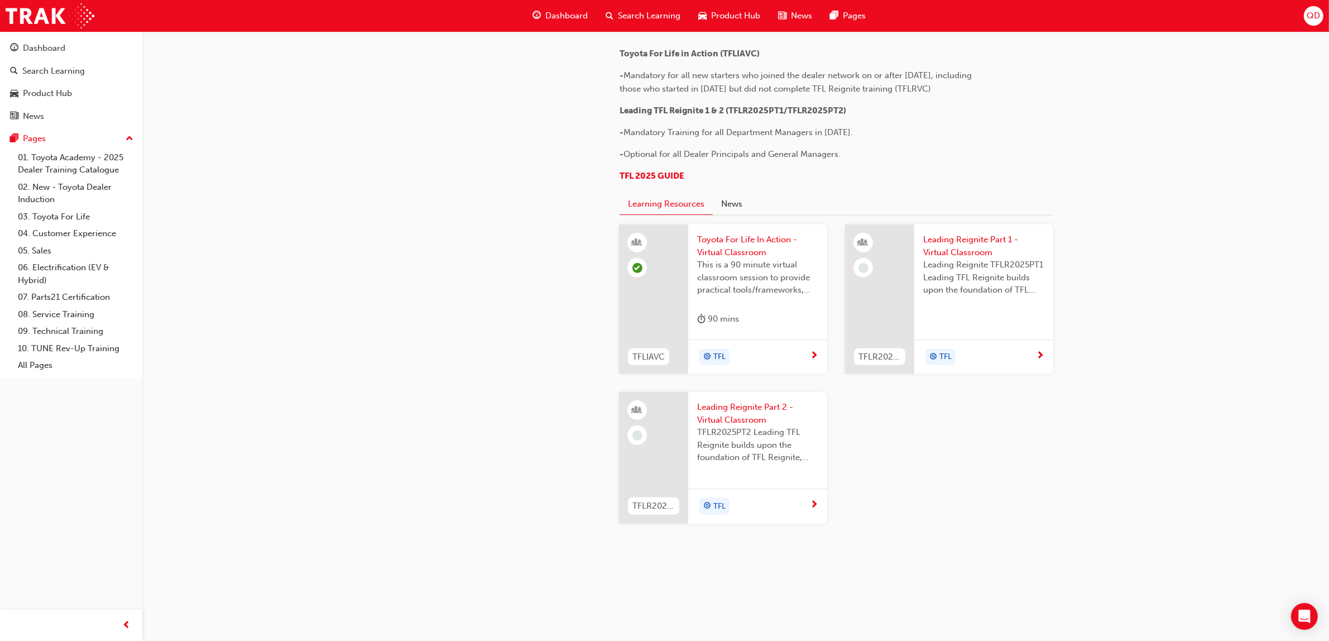
scroll to position [907, 0]
click at [547, 12] on span "Dashboard" at bounding box center [566, 15] width 42 height 13
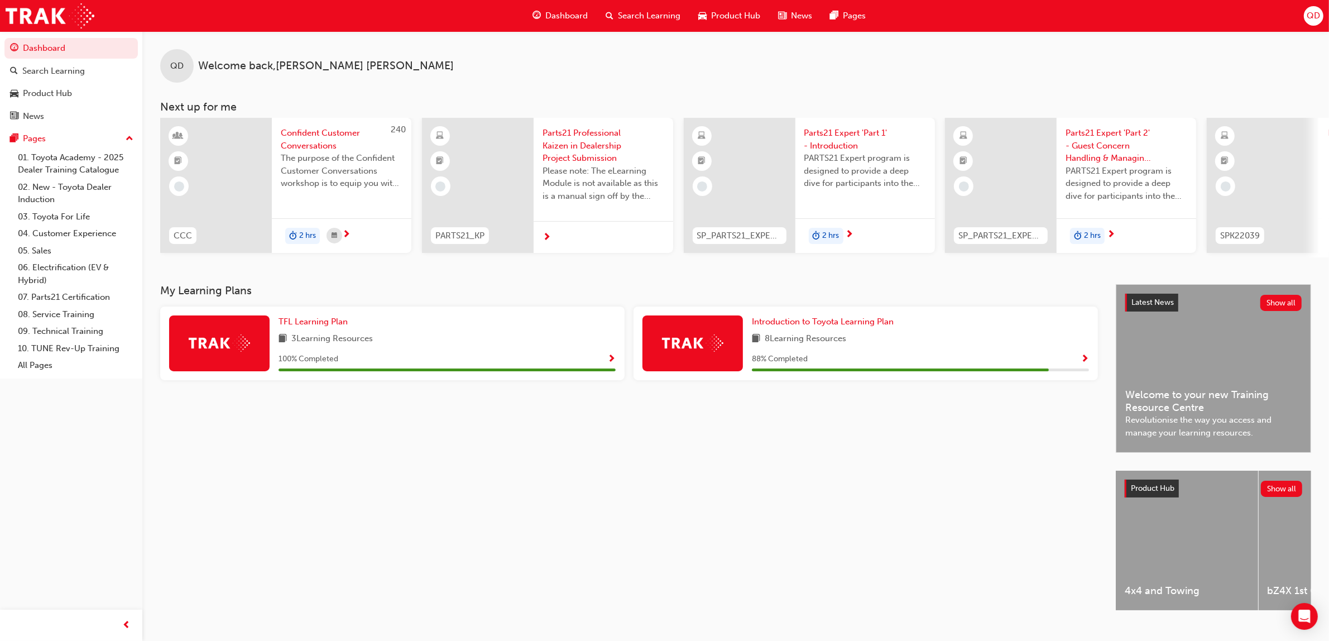
drag, startPoint x: 547, startPoint y: 12, endPoint x: 540, endPoint y: 12, distance: 7.8
click at [540, 12] on span "guage-icon" at bounding box center [536, 16] width 8 height 14
click at [562, 22] on div "Dashboard" at bounding box center [559, 15] width 73 height 23
